Goal: Check status

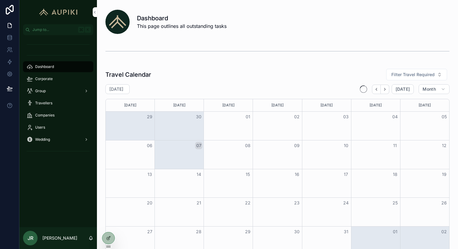
click at [60, 77] on div "Corporate" at bounding box center [58, 79] width 63 height 10
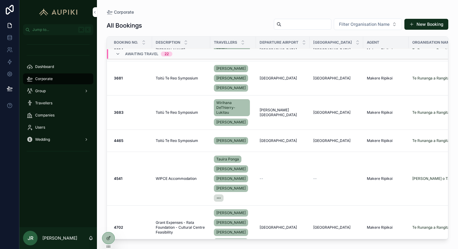
scroll to position [0, 5]
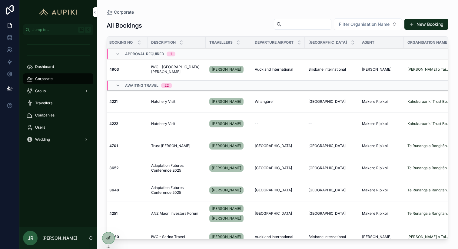
click at [159, 83] on div "Awaiting Travel 22" at bounding box center [148, 86] width 47 height 10
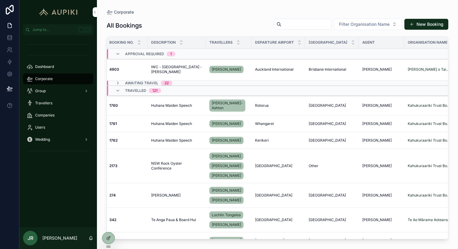
click at [160, 91] on span "121" at bounding box center [155, 90] width 12 height 5
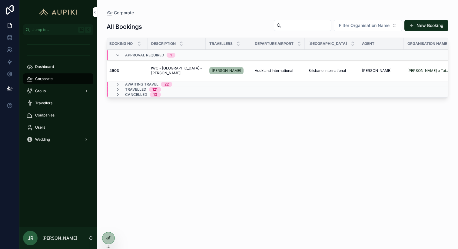
click at [162, 84] on span "22" at bounding box center [167, 84] width 12 height 5
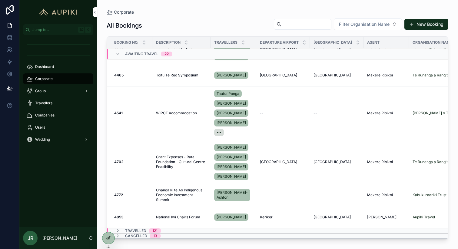
scroll to position [0, 0]
